Goal: Task Accomplishment & Management: Manage account settings

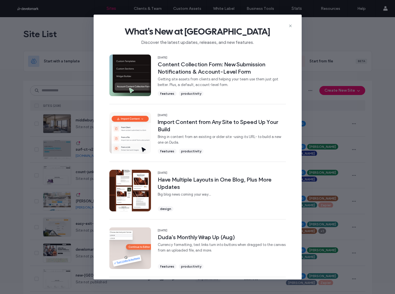
drag, startPoint x: 290, startPoint y: 27, endPoint x: 293, endPoint y: 31, distance: 5.1
click at [290, 27] on icon at bounding box center [290, 26] width 4 height 4
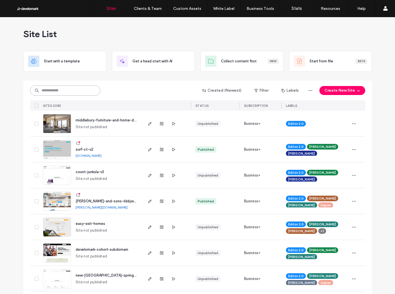
click at [93, 93] on input at bounding box center [65, 90] width 70 height 10
click at [101, 200] on span "daryl-fiderio-and-sons-6bbjwgn8c-v1" at bounding box center [111, 201] width 71 height 4
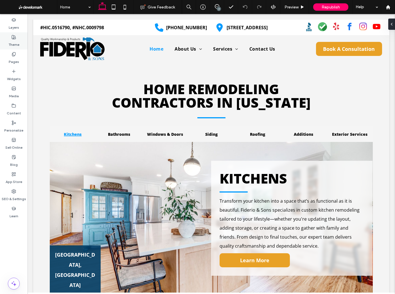
scroll to position [544, 0]
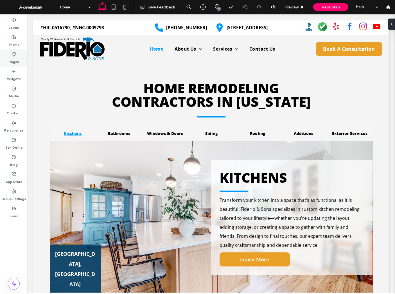
click at [10, 54] on div "Pages" at bounding box center [14, 57] width 28 height 17
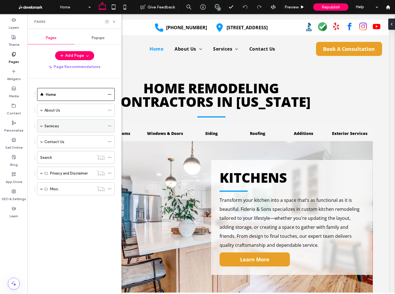
click at [41, 123] on span at bounding box center [41, 126] width 3 height 12
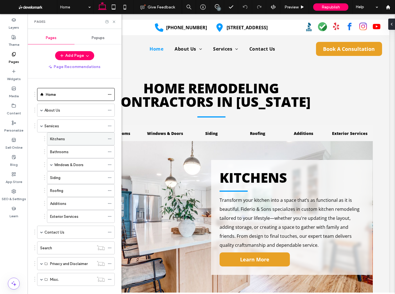
click at [66, 142] on div "Kitchens" at bounding box center [77, 139] width 55 height 6
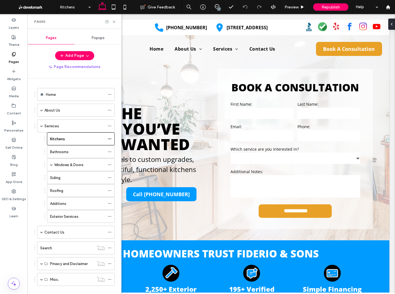
scroll to position [0, 0]
drag, startPoint x: 114, startPoint y: 21, endPoint x: 87, endPoint y: 7, distance: 30.9
click at [114, 21] on use at bounding box center [114, 22] width 2 height 2
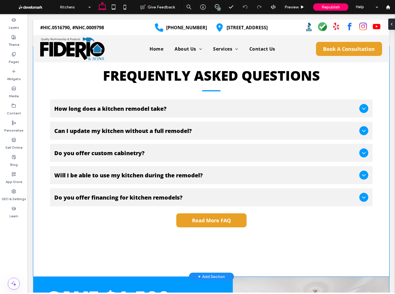
scroll to position [1435, 0]
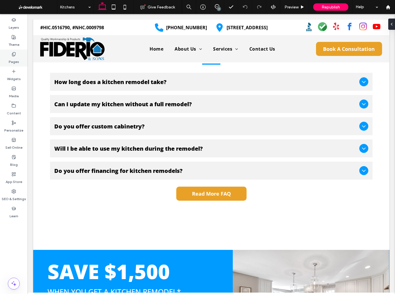
click at [16, 54] on icon at bounding box center [14, 54] width 4 height 4
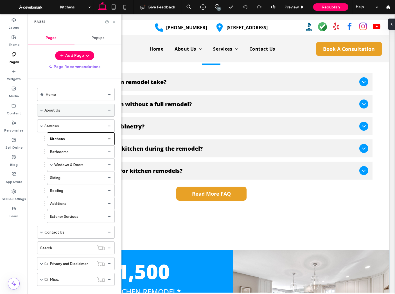
click at [41, 108] on span at bounding box center [41, 110] width 3 height 12
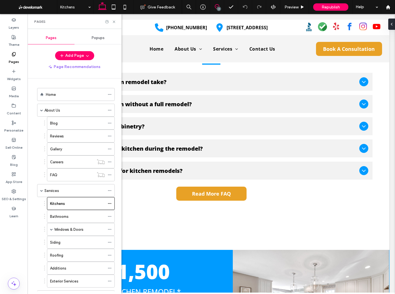
click at [215, 4] on icon at bounding box center [217, 6] width 4 height 4
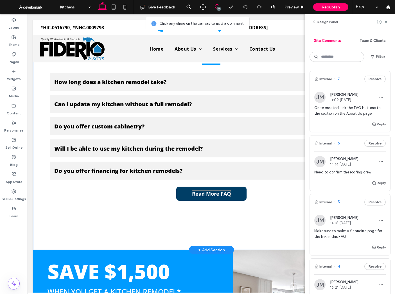
click at [212, 190] on span "Read More FAQ" at bounding box center [211, 193] width 39 height 7
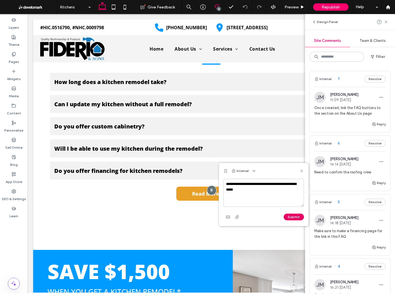
type textarea "**********"
click at [293, 216] on button "Submit" at bounding box center [294, 217] width 20 height 7
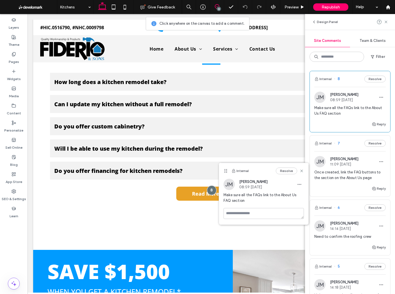
click at [212, 6] on span at bounding box center [217, 6] width 14 height 4
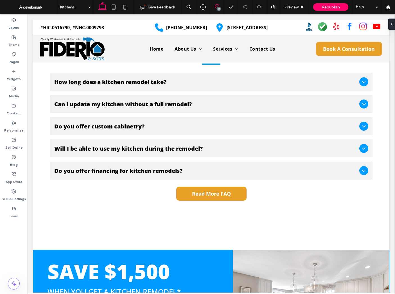
click at [218, 4] on icon at bounding box center [217, 6] width 4 height 4
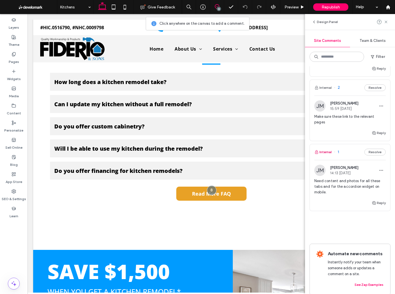
scroll to position [347, 0]
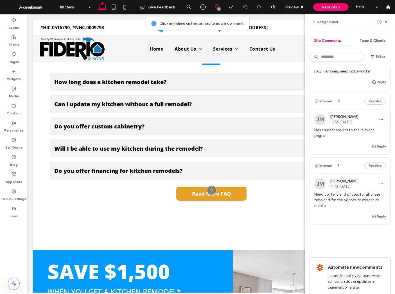
click at [336, 204] on div "Need content and photos for all these tabs and for the accordion widget on mobi…" at bounding box center [349, 202] width 71 height 21
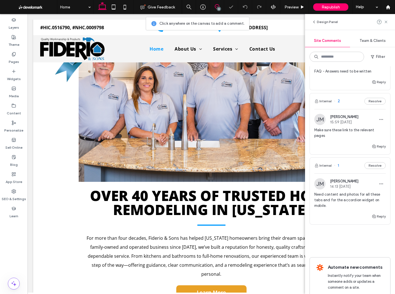
scroll to position [577, 0]
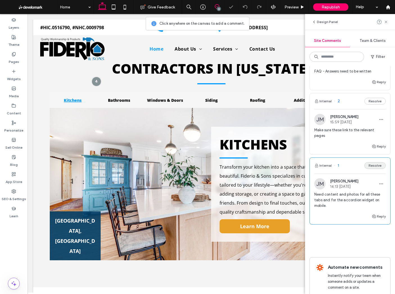
click at [375, 162] on button "Resolve" at bounding box center [374, 165] width 21 height 7
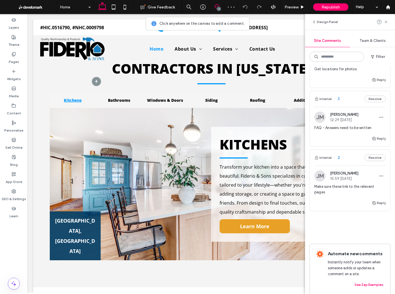
scroll to position [282, 0]
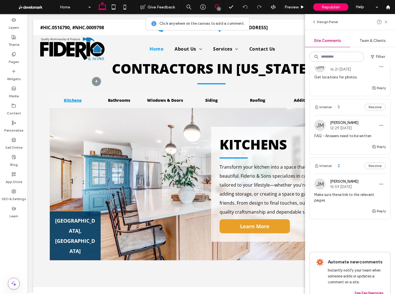
click at [348, 201] on div "Make sure these link to the relevant pages" at bounding box center [349, 200] width 71 height 16
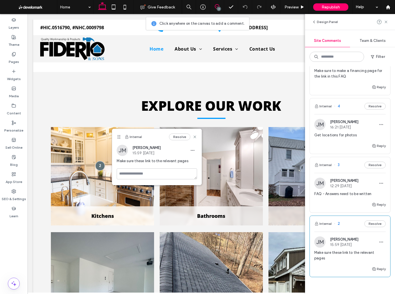
scroll to position [224, 0]
click at [340, 207] on div "Reply" at bounding box center [350, 207] width 80 height 11
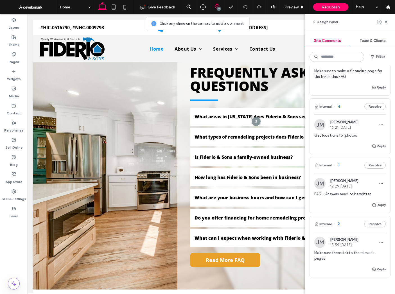
scroll to position [1922, 0]
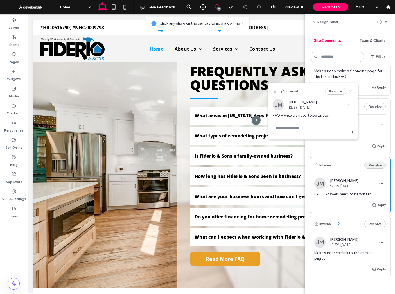
click at [371, 164] on button "Resolve" at bounding box center [374, 165] width 21 height 7
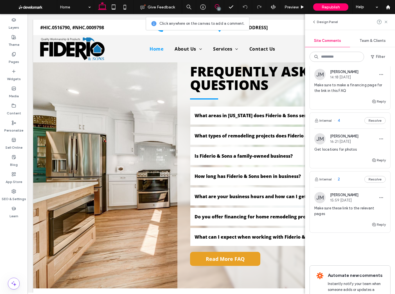
scroll to position [207, 0]
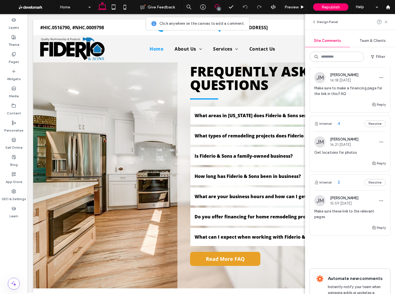
click at [348, 168] on div "Reply" at bounding box center [350, 165] width 80 height 11
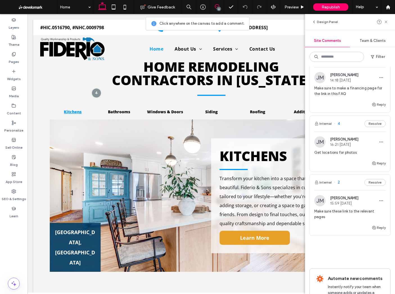
scroll to position [555, 0]
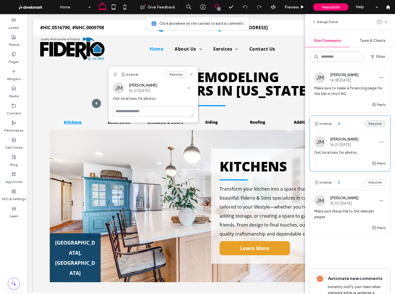
click at [376, 124] on button "Resolve" at bounding box center [374, 123] width 21 height 7
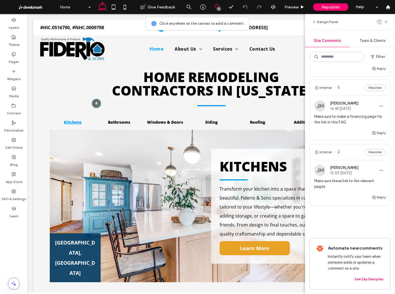
scroll to position [173, 0]
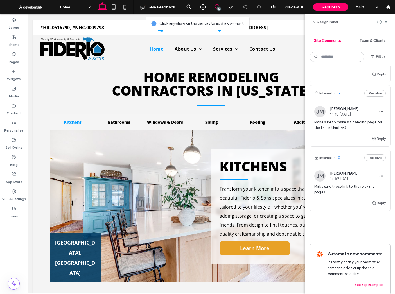
click at [343, 142] on div "Reply" at bounding box center [350, 140] width 80 height 11
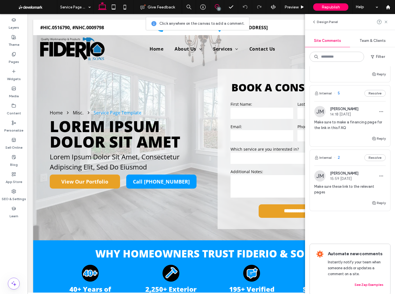
scroll to position [0, 0]
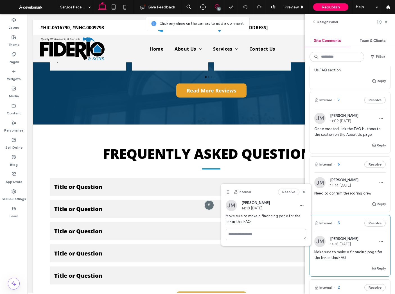
scroll to position [41, 0]
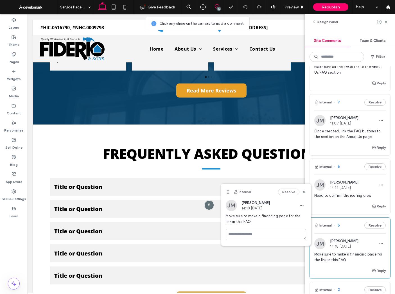
click at [354, 205] on div "Reply" at bounding box center [350, 208] width 80 height 11
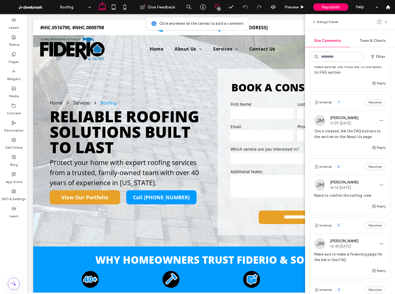
scroll to position [0, 0]
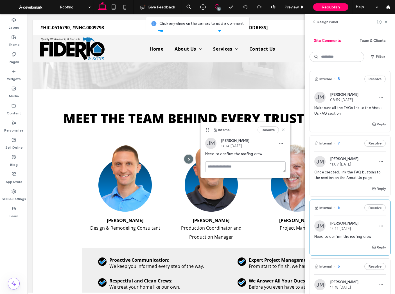
click at [343, 183] on div "Once created, link the FAQ buttons to the section on the About Us page" at bounding box center [349, 177] width 71 height 16
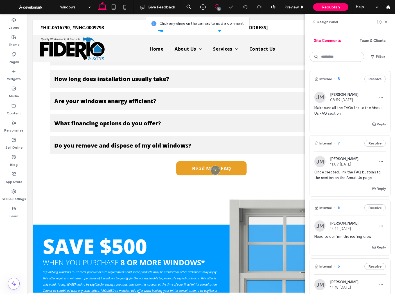
scroll to position [1436, 0]
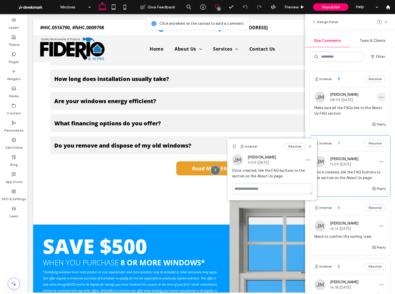
click at [380, 93] on span "button" at bounding box center [381, 97] width 9 height 9
click at [363, 121] on div "Delete" at bounding box center [360, 122] width 50 height 11
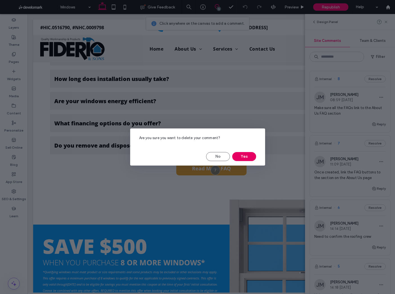
click at [247, 155] on button "Yes" at bounding box center [244, 156] width 24 height 9
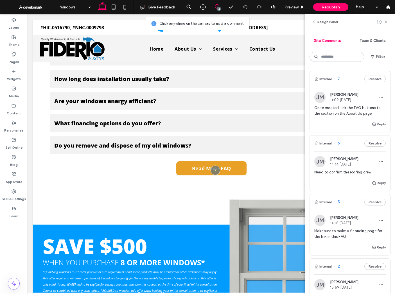
click at [385, 22] on use at bounding box center [385, 22] width 3 height 3
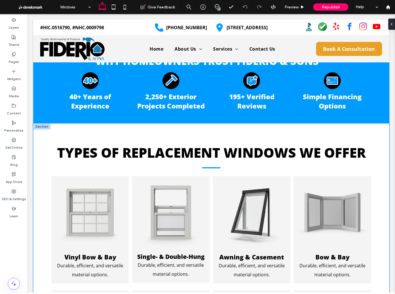
scroll to position [0, 0]
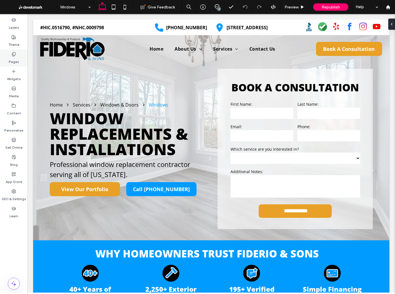
click at [7, 60] on div "Pages" at bounding box center [14, 57] width 28 height 17
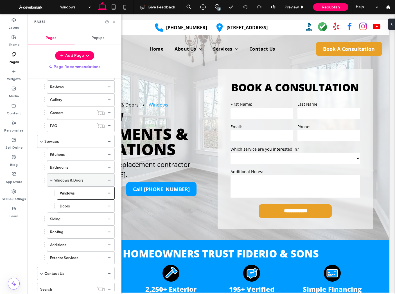
scroll to position [50, 0]
click at [71, 216] on div "Siding" at bounding box center [77, 218] width 55 height 6
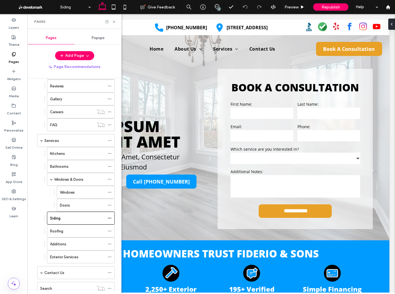
scroll to position [0, 0]
drag, startPoint x: 114, startPoint y: 20, endPoint x: 59, endPoint y: 55, distance: 64.7
click at [114, 20] on icon at bounding box center [114, 22] width 4 height 4
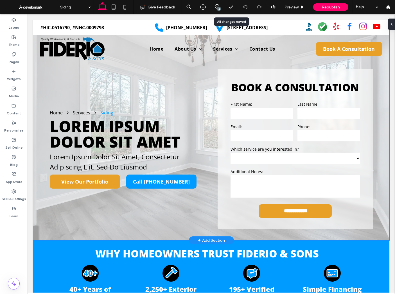
click at [43, 81] on div "**********" at bounding box center [211, 130] width 337 height 221
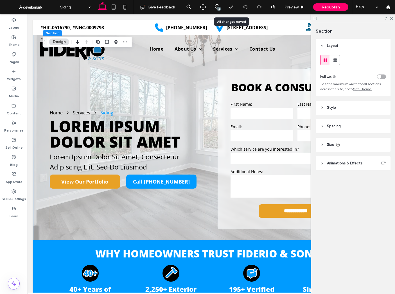
click at [352, 107] on header "Style" at bounding box center [353, 108] width 75 height 14
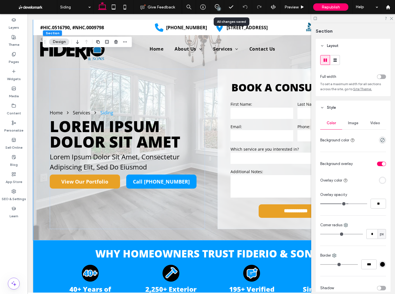
click at [356, 123] on span "Image" at bounding box center [353, 123] width 10 height 4
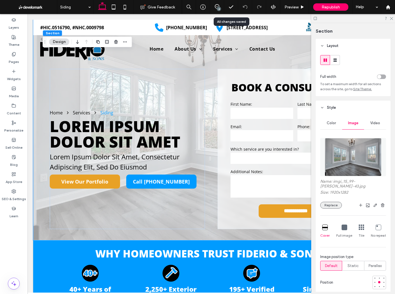
click at [333, 202] on button "Replace" at bounding box center [331, 205] width 22 height 7
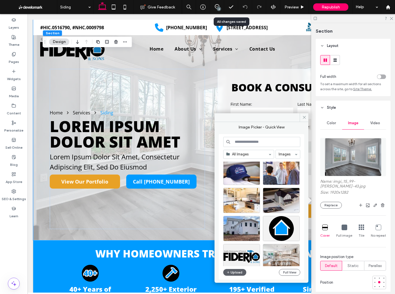
scroll to position [3463, 0]
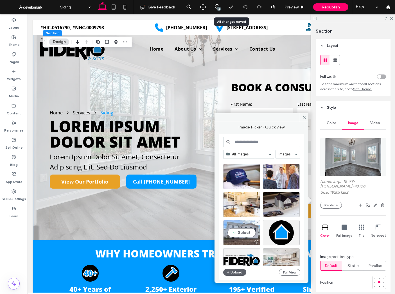
click at [243, 234] on div "Select" at bounding box center [241, 232] width 37 height 25
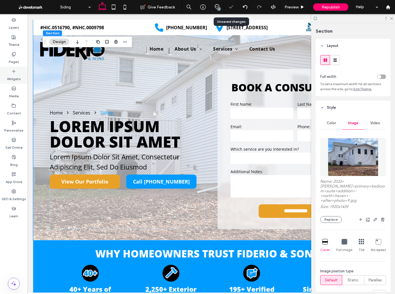
drag, startPoint x: 11, startPoint y: 54, endPoint x: 16, endPoint y: 71, distance: 17.3
click at [12, 54] on icon at bounding box center [14, 54] width 4 height 4
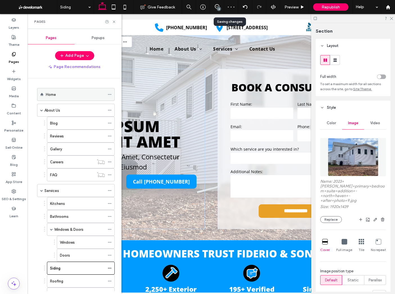
click at [59, 96] on div "Home" at bounding box center [75, 95] width 59 height 6
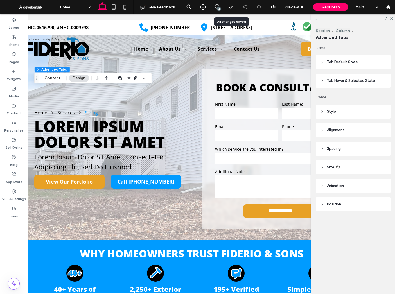
scroll to position [0, 13]
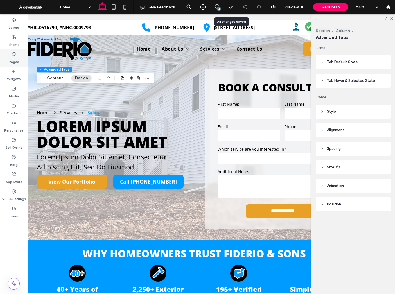
click at [14, 58] on label "Pages" at bounding box center [14, 60] width 10 height 8
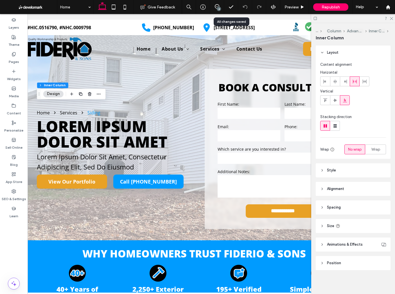
click at [348, 171] on header "Style" at bounding box center [353, 170] width 75 height 14
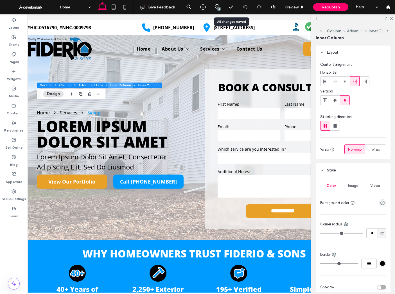
click at [117, 83] on button "Inner Column" at bounding box center [121, 85] width 26 height 6
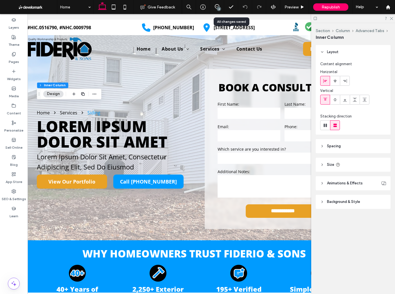
click at [348, 204] on span "Background & Style" at bounding box center [343, 202] width 33 height 6
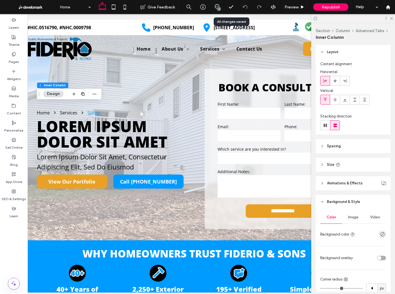
click at [352, 221] on div "Image" at bounding box center [353, 217] width 22 height 12
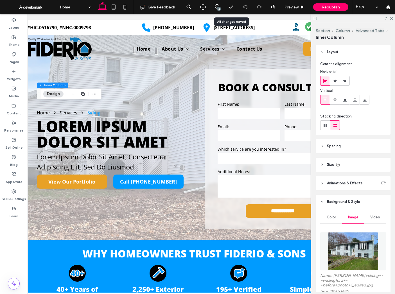
click at [351, 244] on img at bounding box center [353, 251] width 51 height 38
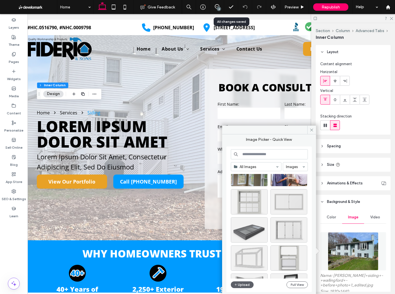
scroll to position [2625, 0]
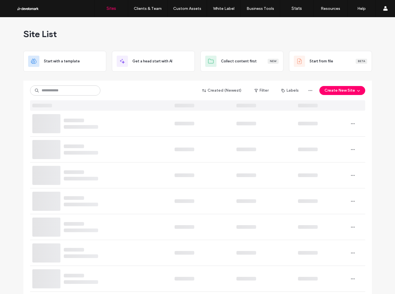
click at [68, 93] on input at bounding box center [65, 90] width 70 height 10
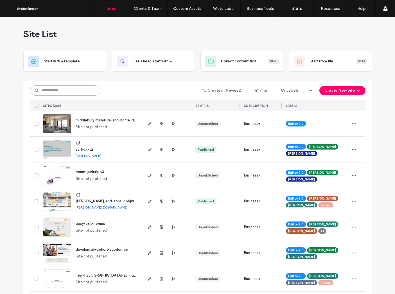
click at [69, 91] on input at bounding box center [65, 90] width 70 height 10
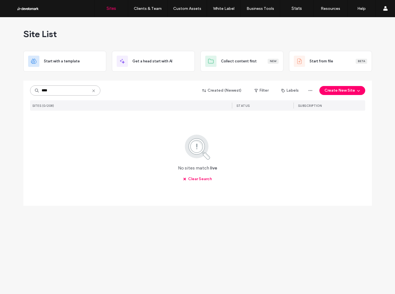
type input "****"
click at [95, 91] on icon at bounding box center [93, 91] width 4 height 4
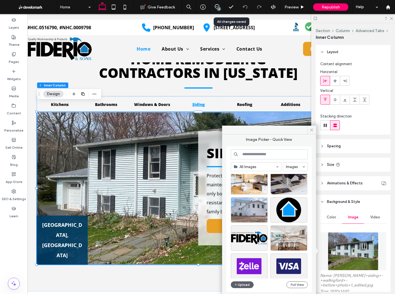
scroll to position [3497, 0]
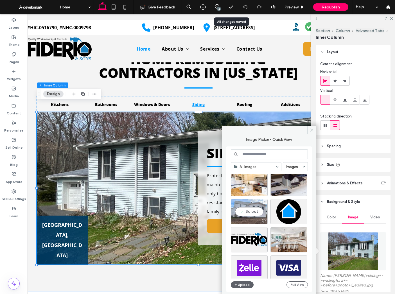
click at [241, 207] on div "Select" at bounding box center [249, 211] width 37 height 25
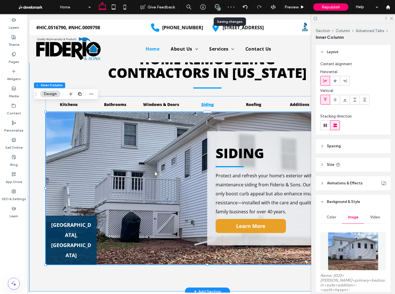
scroll to position [0, 0]
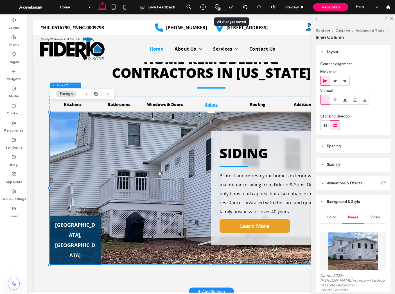
click at [81, 246] on strong "[GEOGRAPHIC_DATA], [GEOGRAPHIC_DATA]" at bounding box center [75, 239] width 40 height 37
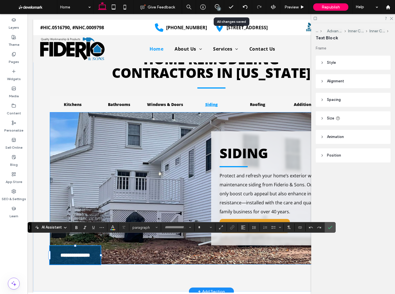
type input "*********"
type input "**"
click at [81, 253] on strong "**********" at bounding box center [75, 255] width 30 height 5
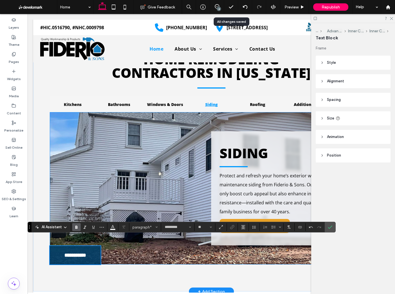
scroll to position [573, 0]
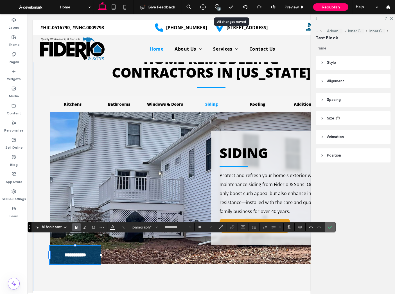
click at [328, 224] on span "Confirm" at bounding box center [329, 227] width 3 height 10
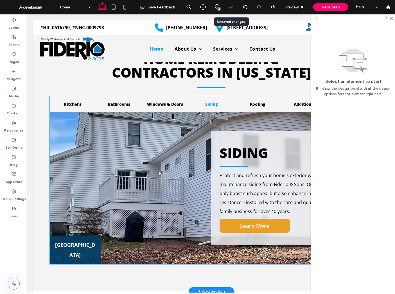
scroll to position [554, 0]
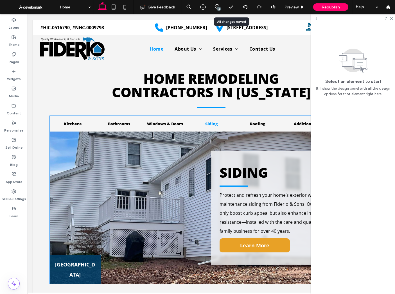
click at [180, 189] on div "[GEOGRAPHIC_DATA] [GEOGRAPHIC_DATA] Protect and refresh your home’s exterior wi…" at bounding box center [211, 208] width 323 height 152
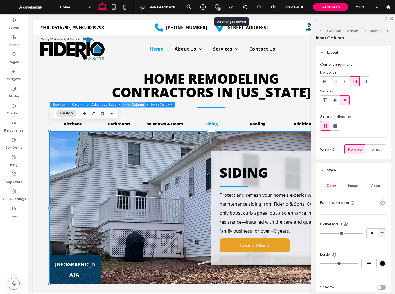
click at [131, 104] on button "Inner Column" at bounding box center [134, 105] width 26 height 6
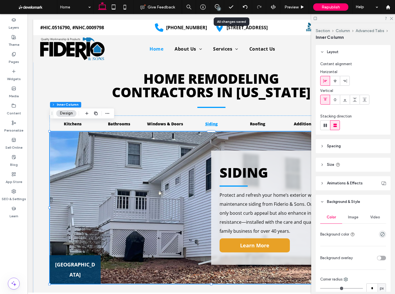
click at [352, 214] on div "Image" at bounding box center [353, 217] width 22 height 12
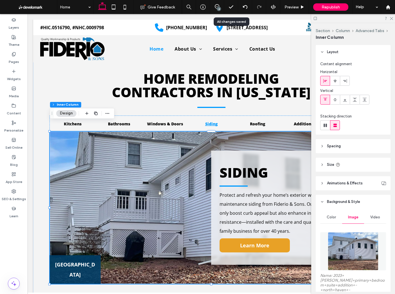
click at [352, 215] on div "Image" at bounding box center [353, 217] width 22 height 12
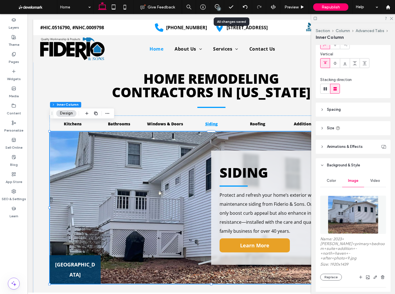
scroll to position [37, 0]
click at [374, 275] on icon "button" at bounding box center [375, 277] width 4 height 4
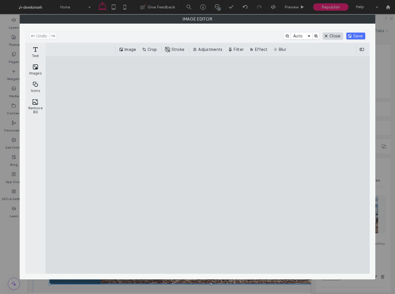
click at [332, 37] on button "Close" at bounding box center [333, 36] width 20 height 7
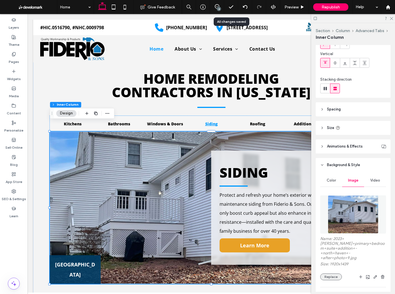
click at [334, 273] on button "Replace" at bounding box center [331, 276] width 22 height 7
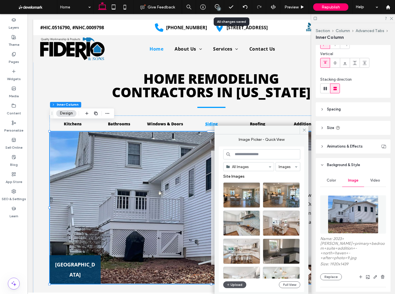
click at [239, 284] on button "Upload" at bounding box center [234, 284] width 23 height 7
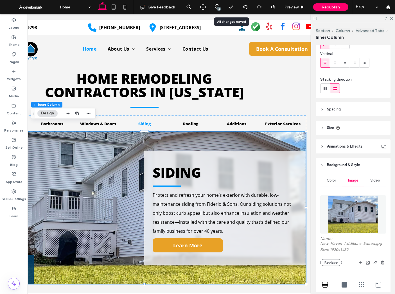
scroll to position [0, 0]
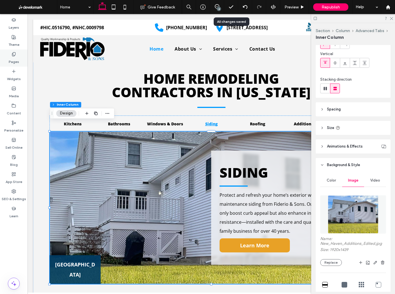
click at [15, 56] on icon at bounding box center [14, 54] width 4 height 4
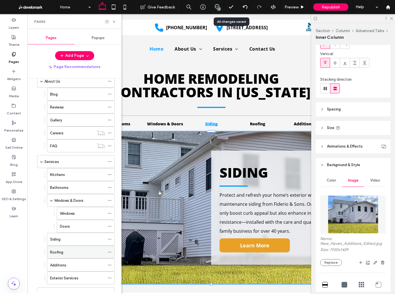
scroll to position [32, 0]
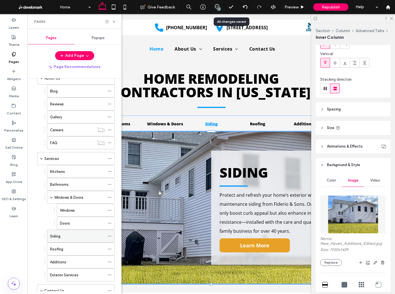
click at [78, 236] on div "Siding" at bounding box center [77, 236] width 55 height 6
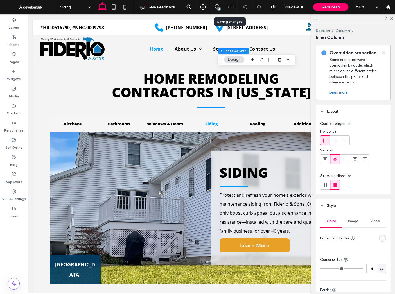
drag, startPoint x: 356, startPoint y: 218, endPoint x: 357, endPoint y: 228, distance: 10.3
click at [356, 218] on div "Image" at bounding box center [353, 221] width 22 height 12
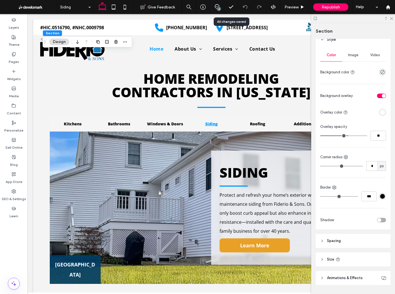
scroll to position [66, 0]
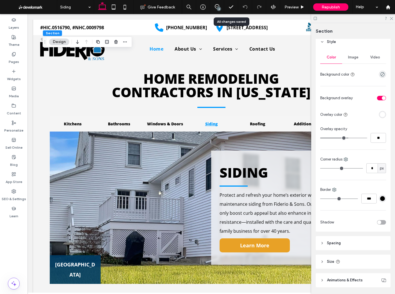
click at [352, 59] on span "Image" at bounding box center [353, 57] width 10 height 4
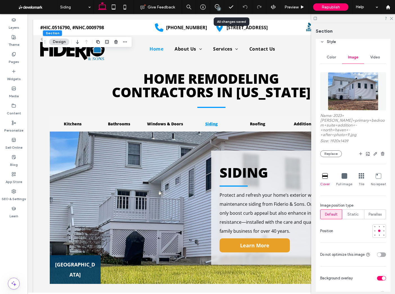
click at [366, 103] on img at bounding box center [353, 91] width 51 height 38
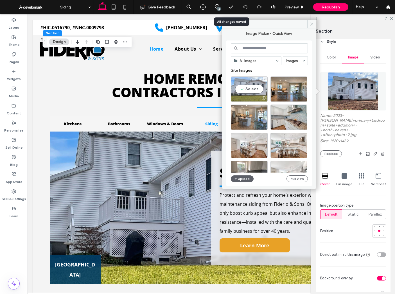
click at [251, 89] on div "Select" at bounding box center [249, 88] width 37 height 25
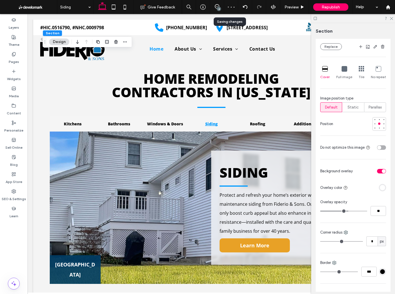
scroll to position [250, 0]
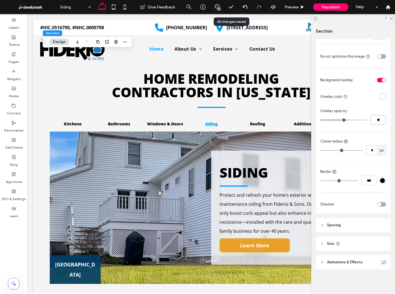
click at [380, 119] on input "**" at bounding box center [377, 120] width 15 height 10
type input "**"
click at [391, 18] on icon at bounding box center [391, 18] width 4 height 4
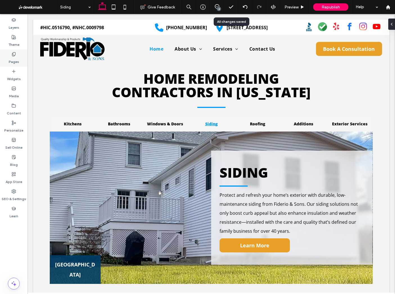
click at [10, 63] on label "Pages" at bounding box center [14, 60] width 10 height 8
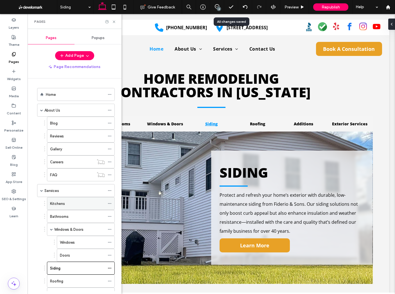
click at [72, 206] on div "Kitchens" at bounding box center [77, 204] width 55 height 6
click at [114, 21] on icon at bounding box center [114, 22] width 4 height 4
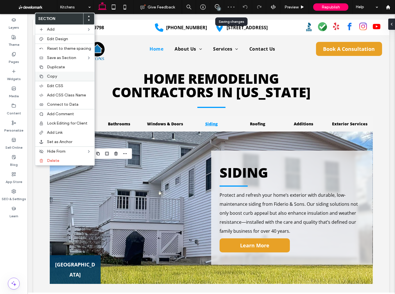
click at [55, 74] on span "Copy" at bounding box center [52, 76] width 10 height 5
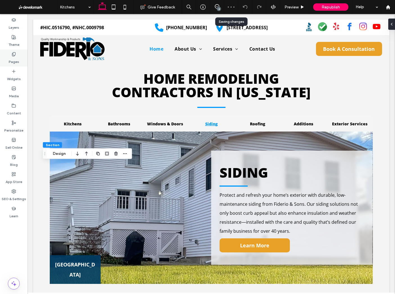
click at [13, 55] on icon at bounding box center [14, 54] width 4 height 4
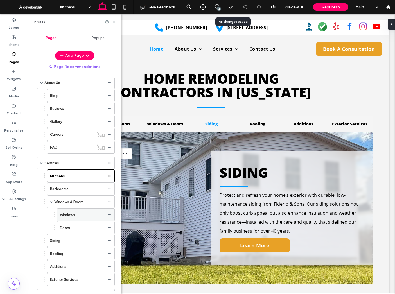
scroll to position [28, 0]
click at [60, 242] on label "Siding" at bounding box center [55, 240] width 10 height 10
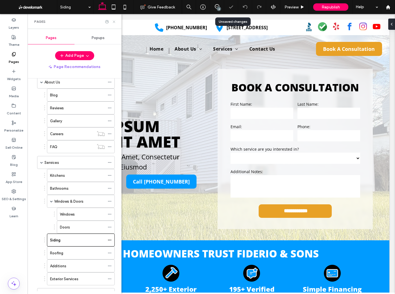
click at [114, 22] on use at bounding box center [114, 22] width 2 height 2
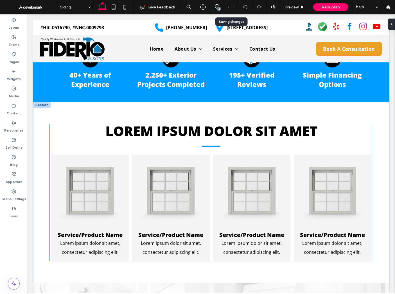
scroll to position [228, 0]
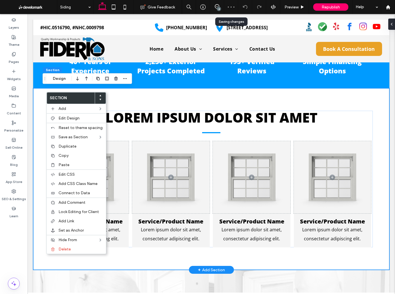
drag, startPoint x: 46, startPoint y: 92, endPoint x: 91, endPoint y: 138, distance: 64.2
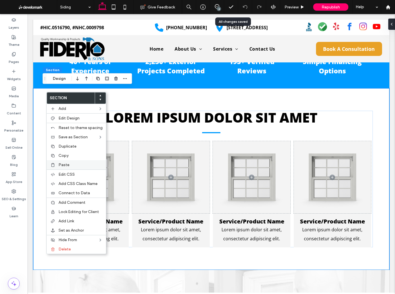
click at [71, 163] on label "Paste" at bounding box center [80, 164] width 44 height 5
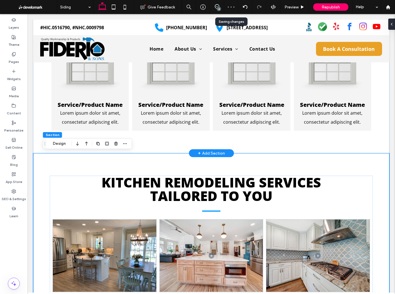
scroll to position [230, 0]
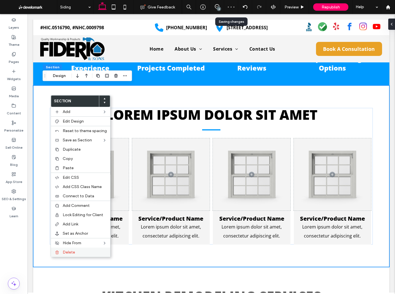
click at [81, 254] on label "Delete" at bounding box center [85, 252] width 44 height 5
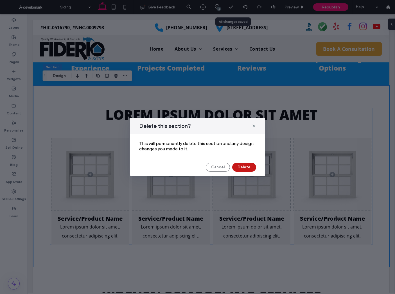
click at [236, 168] on button "Delete" at bounding box center [244, 167] width 24 height 9
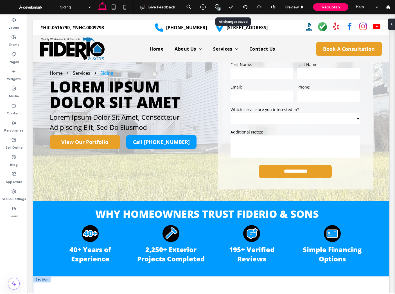
scroll to position [0, 0]
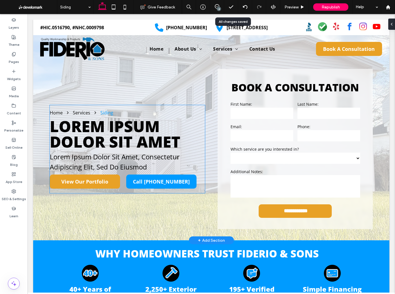
click at [127, 135] on span "Lorem ipsum dolor sit amet" at bounding box center [115, 134] width 131 height 37
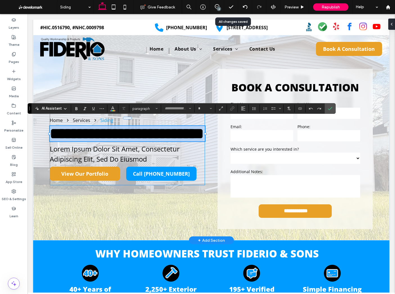
type input "*********"
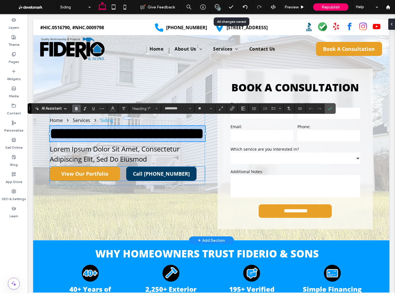
type input "**"
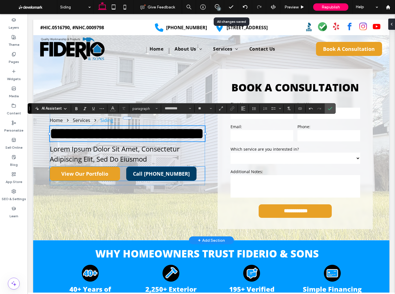
scroll to position [3, 0]
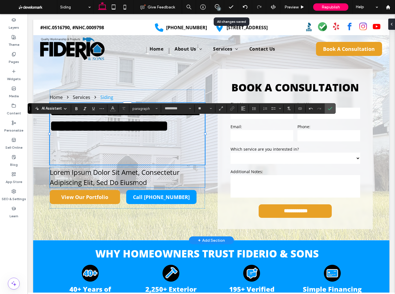
click at [130, 179] on span "Lorem Ipsum Dolor Sit Amet, Consectetur Adipiscing Elit, Sed Do Eiusmod" at bounding box center [115, 177] width 130 height 19
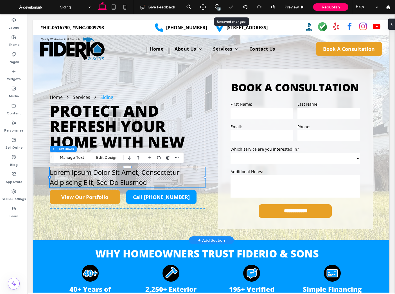
click at [130, 179] on span "Lorem Ipsum Dolor Sit Amet, Consectetur Adipiscing Elit, Sed Do Eiusmod" at bounding box center [115, 177] width 130 height 19
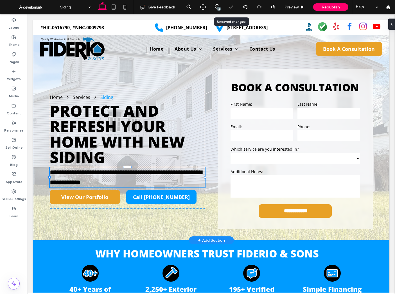
type input "*********"
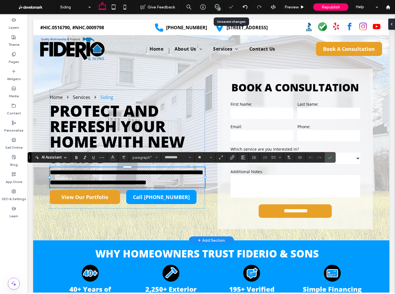
type input "**"
click at [329, 156] on icon "Confirm" at bounding box center [330, 157] width 4 height 4
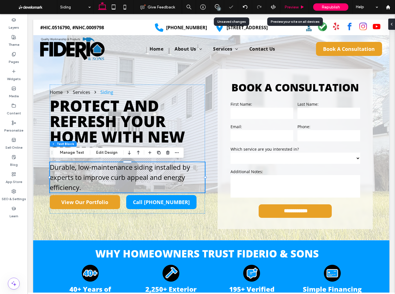
click at [291, 12] on div "Preview" at bounding box center [294, 7] width 29 height 14
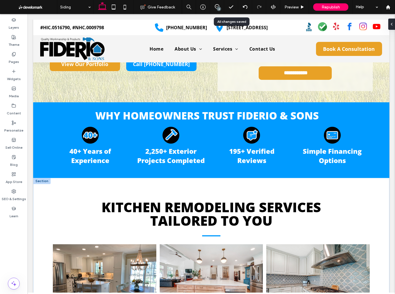
scroll to position [139, 0]
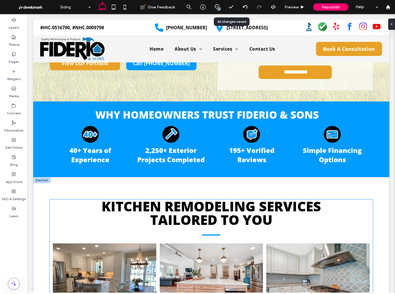
click at [161, 209] on span "Kitchen Remodeling Services Tailored to You" at bounding box center [211, 213] width 220 height 32
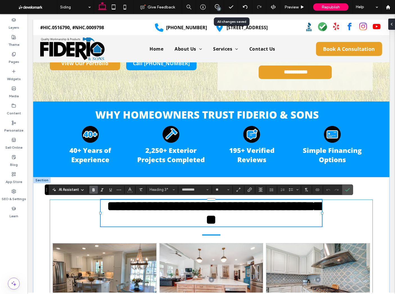
type input "**"
drag, startPoint x: 346, startPoint y: 190, endPoint x: 318, endPoint y: 176, distance: 30.9
click at [346, 190] on icon "Confirm" at bounding box center [347, 189] width 4 height 4
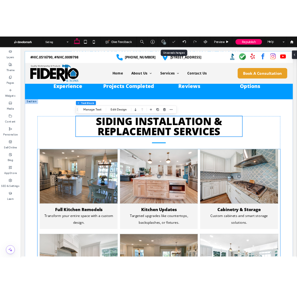
scroll to position [232, 0]
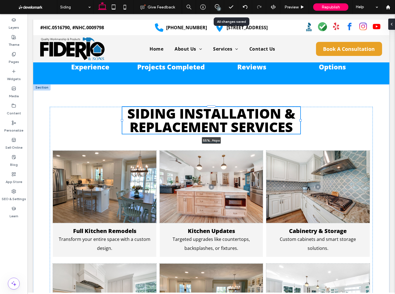
drag, startPoint x: 319, startPoint y: 120, endPoint x: 300, endPoint y: 134, distance: 23.9
click at [300, 134] on div "Siding Installation & Replacement Services 55% , 96px Full Kitchen Remodels Tra…" at bounding box center [211, 238] width 337 height 308
type input "**"
type input "****"
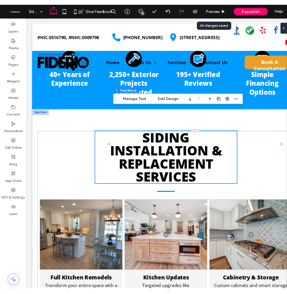
scroll to position [246, 0]
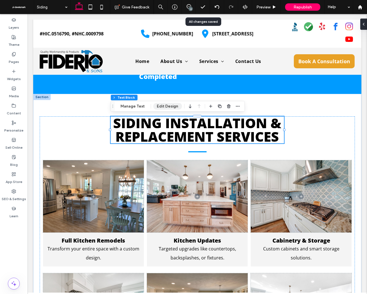
click at [168, 104] on button "Edit Design" at bounding box center [167, 106] width 29 height 7
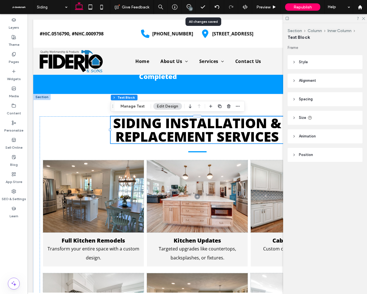
click at [329, 118] on header "Size" at bounding box center [324, 118] width 75 height 14
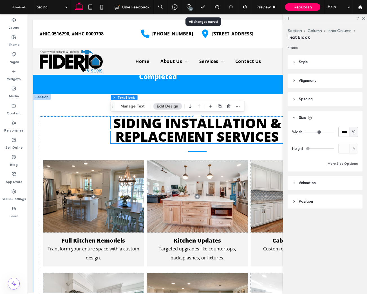
click at [353, 132] on span "%" at bounding box center [353, 132] width 3 height 6
click at [352, 142] on span "px" at bounding box center [353, 142] width 4 height 6
type input "***"
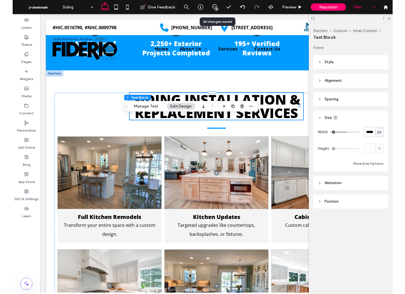
scroll to position [232, 0]
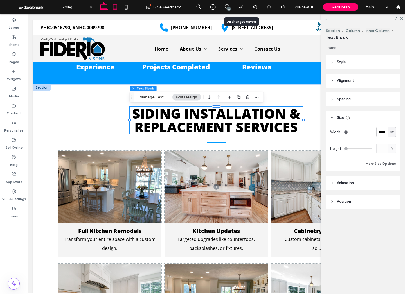
click at [115, 10] on icon at bounding box center [114, 6] width 11 height 11
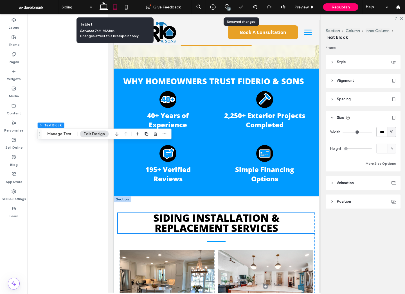
scroll to position [301, 0]
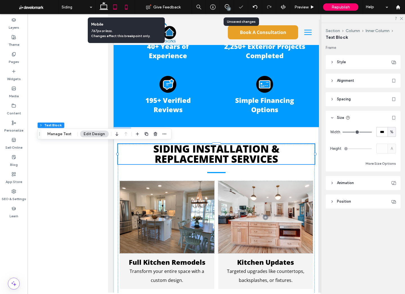
click at [127, 7] on icon at bounding box center [126, 6] width 11 height 11
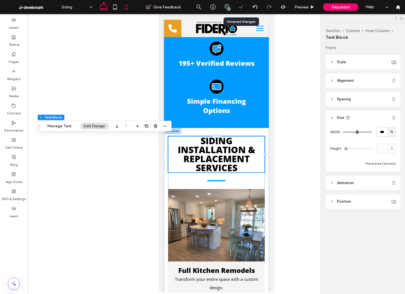
click at [105, 6] on icon at bounding box center [103, 6] width 11 height 11
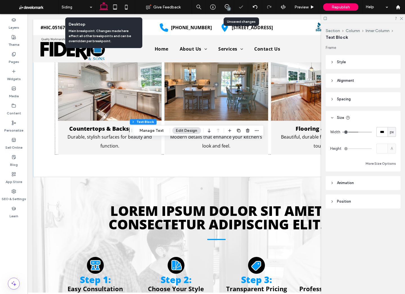
type input "*****"
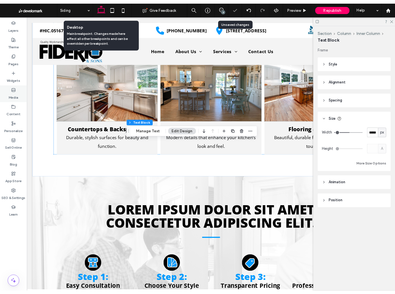
scroll to position [198, 0]
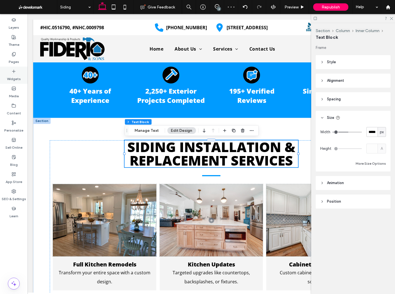
drag, startPoint x: 13, startPoint y: 57, endPoint x: 16, endPoint y: 76, distance: 19.8
click at [13, 57] on label "Pages" at bounding box center [14, 60] width 10 height 8
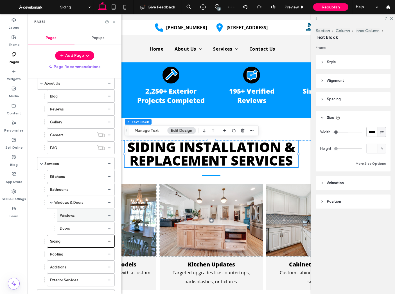
scroll to position [29, 0]
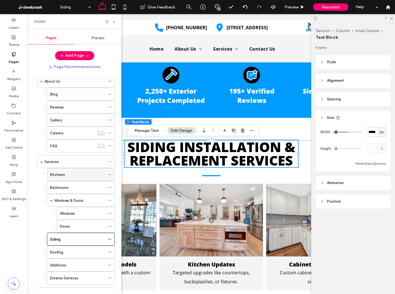
click at [68, 173] on div "Kitchens" at bounding box center [77, 175] width 55 height 6
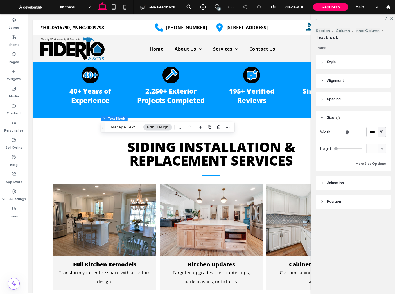
click at [384, 132] on div "%" at bounding box center [382, 132] width 6 height 6
drag, startPoint x: 383, startPoint y: 142, endPoint x: 363, endPoint y: 149, distance: 20.4
click at [383, 142] on span "px" at bounding box center [382, 142] width 4 height 6
type input "***"
type input "*****"
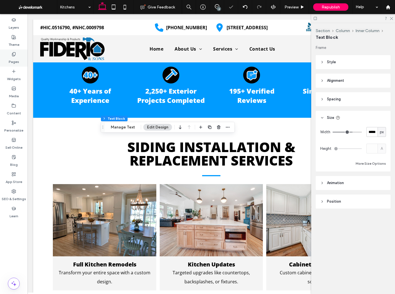
click at [10, 56] on label "Pages" at bounding box center [14, 60] width 10 height 8
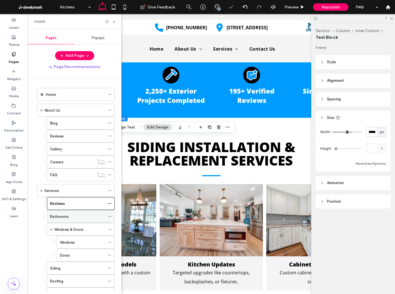
click at [66, 218] on label "Bathrooms" at bounding box center [59, 217] width 19 height 10
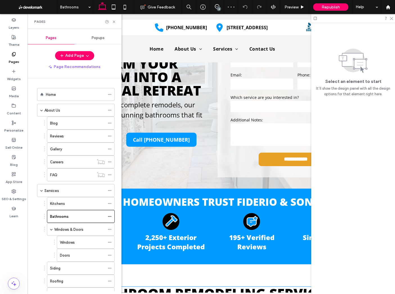
scroll to position [170, 0]
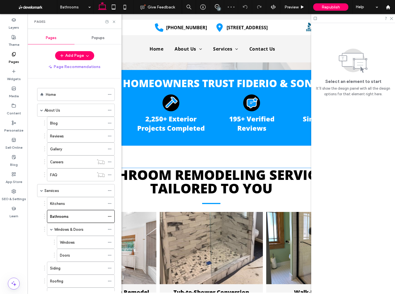
click at [234, 184] on span "Bathroom Remodeling Services Tailored to You" at bounding box center [211, 182] width 240 height 32
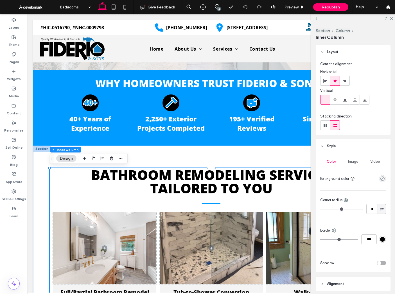
click at [234, 184] on span "Bathroom Remodeling Services Tailored to You" at bounding box center [211, 182] width 240 height 32
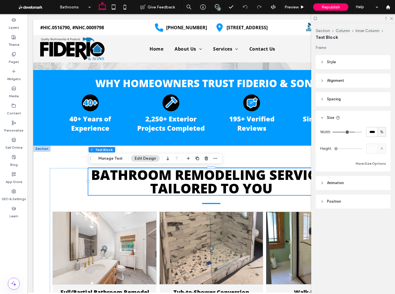
drag, startPoint x: 381, startPoint y: 133, endPoint x: 383, endPoint y: 135, distance: 3.2
click at [381, 133] on span "%" at bounding box center [381, 132] width 3 height 6
drag, startPoint x: 381, startPoint y: 142, endPoint x: 360, endPoint y: 151, distance: 23.0
click at [381, 142] on span "px" at bounding box center [382, 142] width 4 height 6
type input "***"
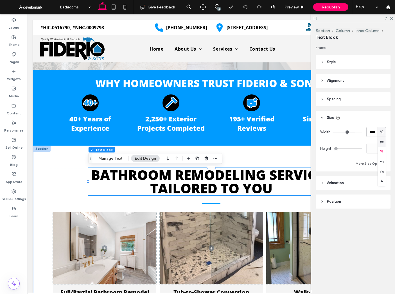
type input "*****"
click at [16, 54] on icon at bounding box center [14, 54] width 4 height 4
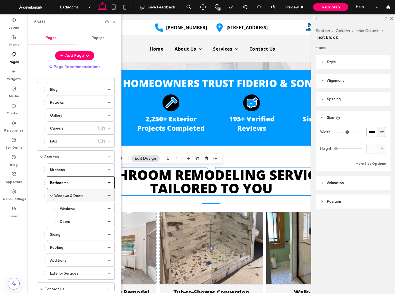
scroll to position [35, 0]
click at [68, 200] on div "Windows & Doors" at bounding box center [79, 194] width 51 height 12
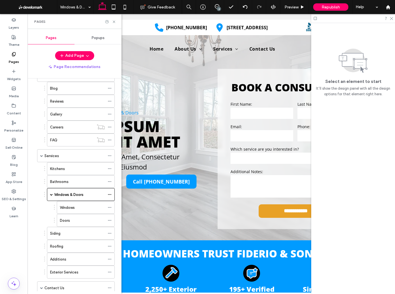
scroll to position [0, 0]
click at [81, 209] on div "Windows" at bounding box center [82, 208] width 45 height 6
click at [82, 219] on div "Doors" at bounding box center [82, 221] width 45 height 6
